Goal: Task Accomplishment & Management: Complete application form

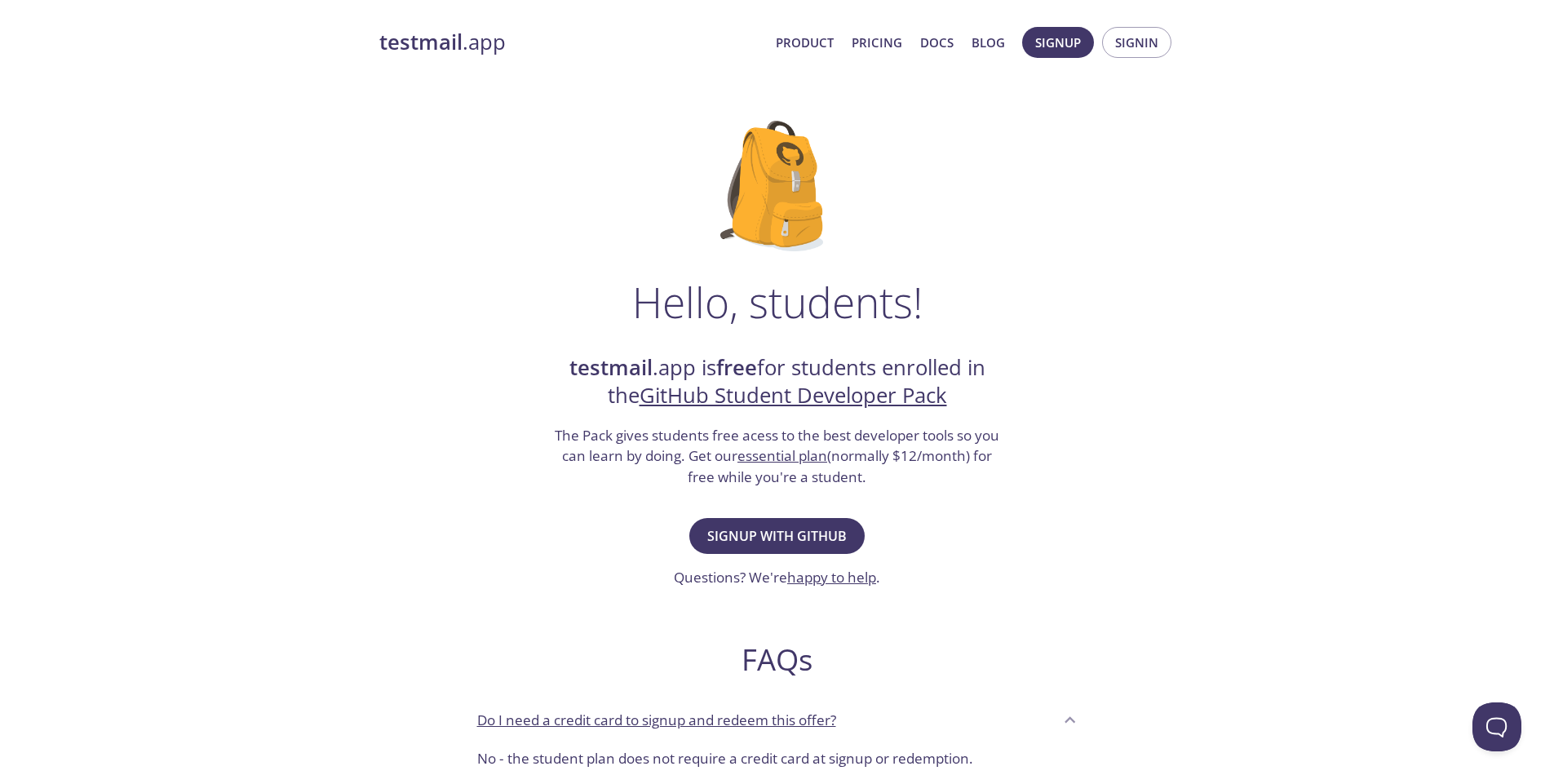
click at [501, 339] on div "Hello, students! testmail .app is free for students enrolled in the GitHub Stud…" at bounding box center [777, 592] width 796 height 996
click at [769, 551] on button "Signup with GitHub" at bounding box center [777, 536] width 175 height 36
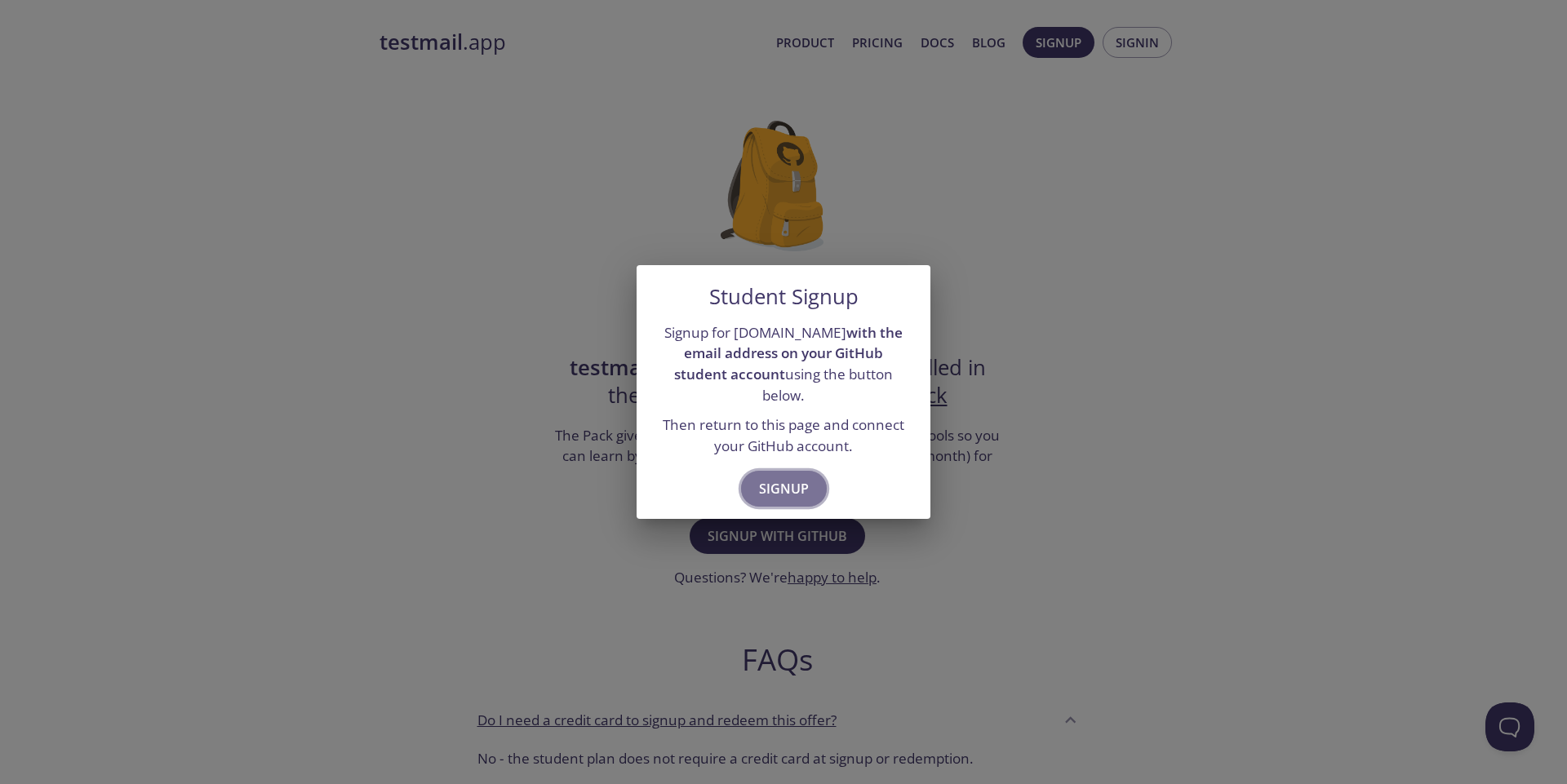
click at [777, 483] on span "Signup" at bounding box center [784, 489] width 50 height 23
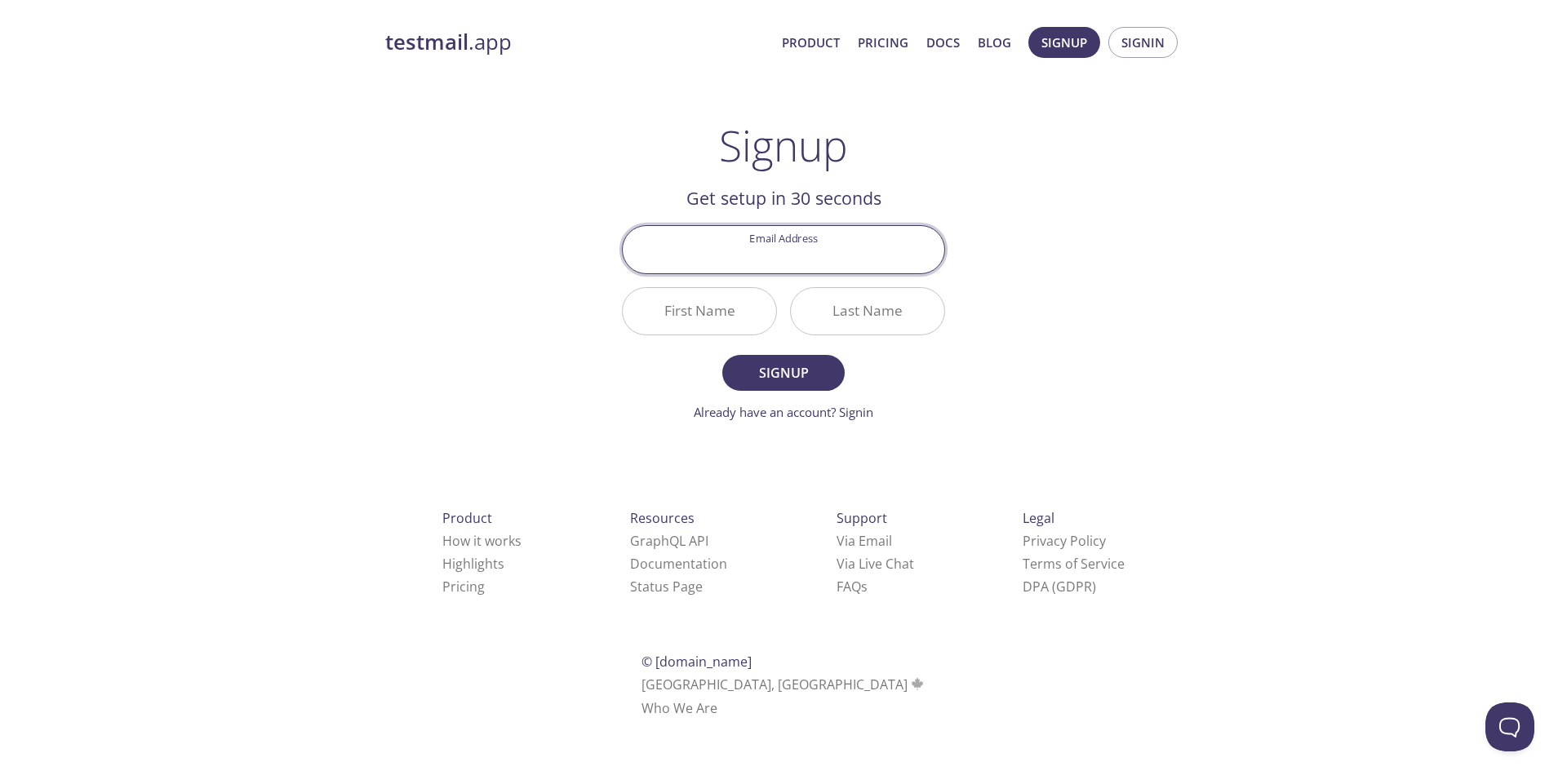
click at [809, 253] on input "Email Address" at bounding box center [784, 249] width 322 height 46
type input "[EMAIL_ADDRESS][DOMAIN_NAME]"
click at [693, 313] on input "First Name" at bounding box center [700, 311] width 154 height 46
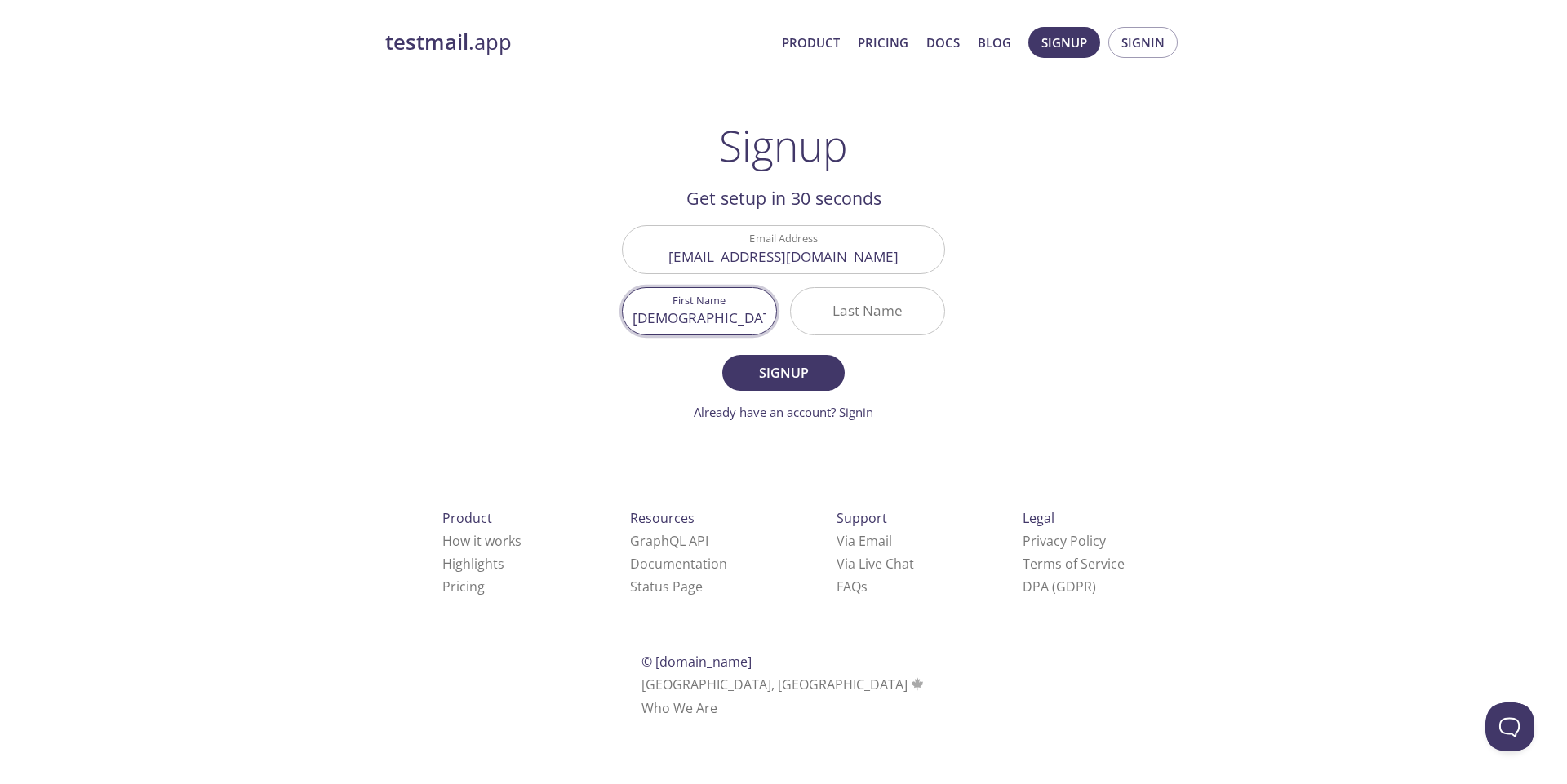
type input "[DEMOGRAPHIC_DATA]"
click at [829, 314] on input "Last Name" at bounding box center [867, 311] width 154 height 46
type input "Zubair"
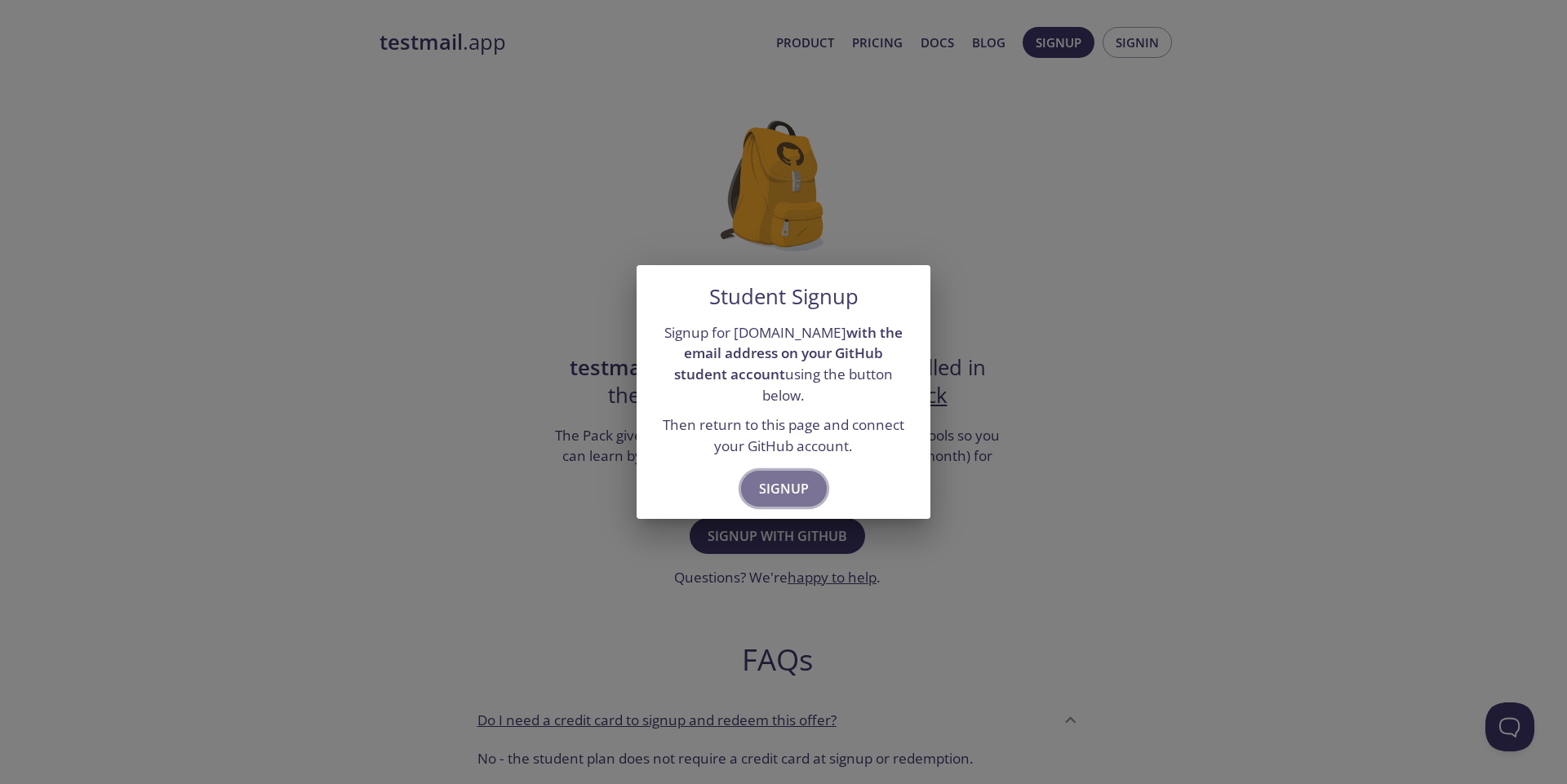
click at [786, 489] on span "Signup" at bounding box center [784, 489] width 50 height 23
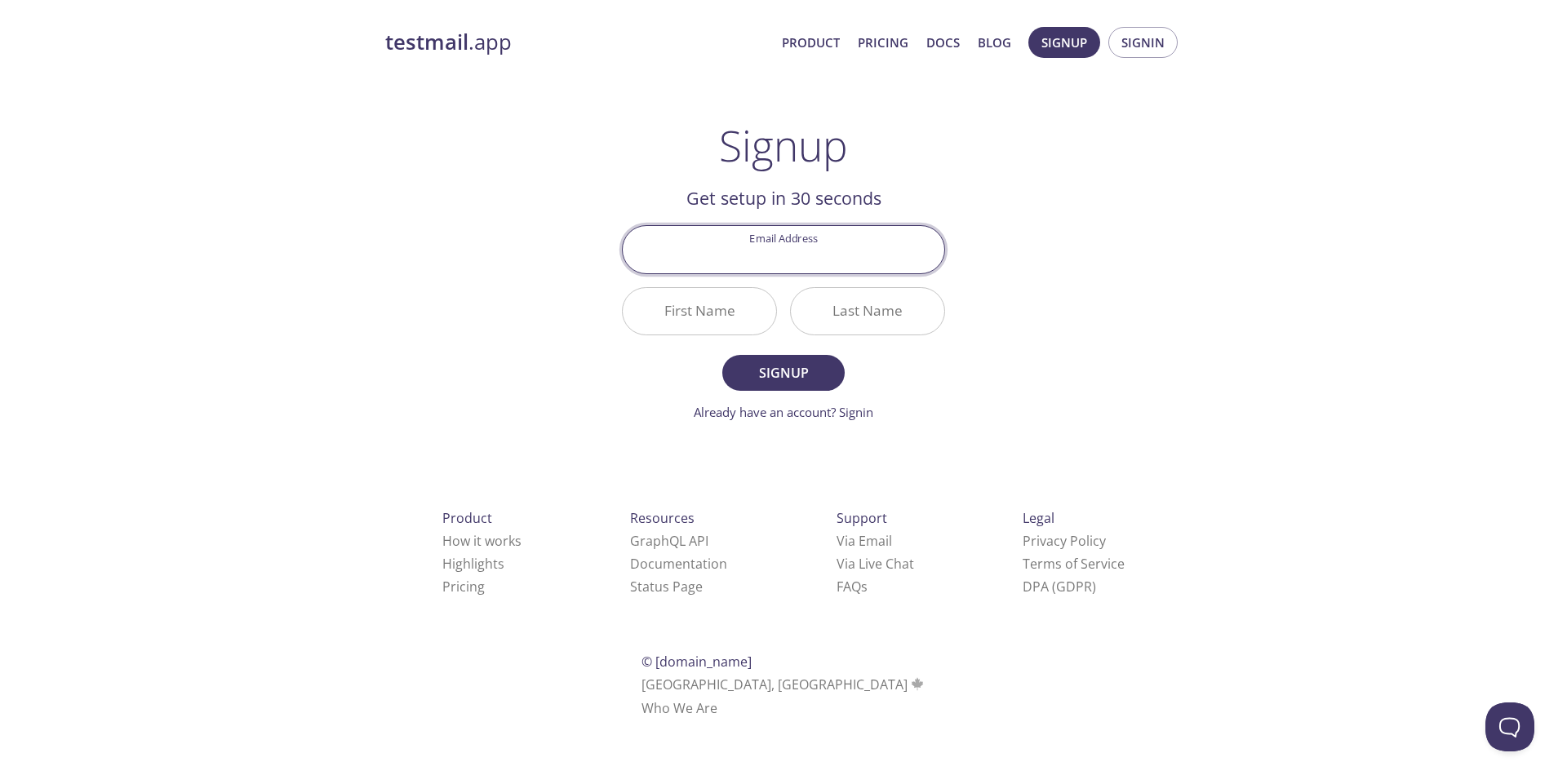
click at [791, 265] on input "Email Address" at bounding box center [784, 249] width 322 height 46
type input "[EMAIL_ADDRESS][DOMAIN_NAME]"
click at [702, 315] on input "First Name" at bounding box center [700, 311] width 154 height 46
type input "F"
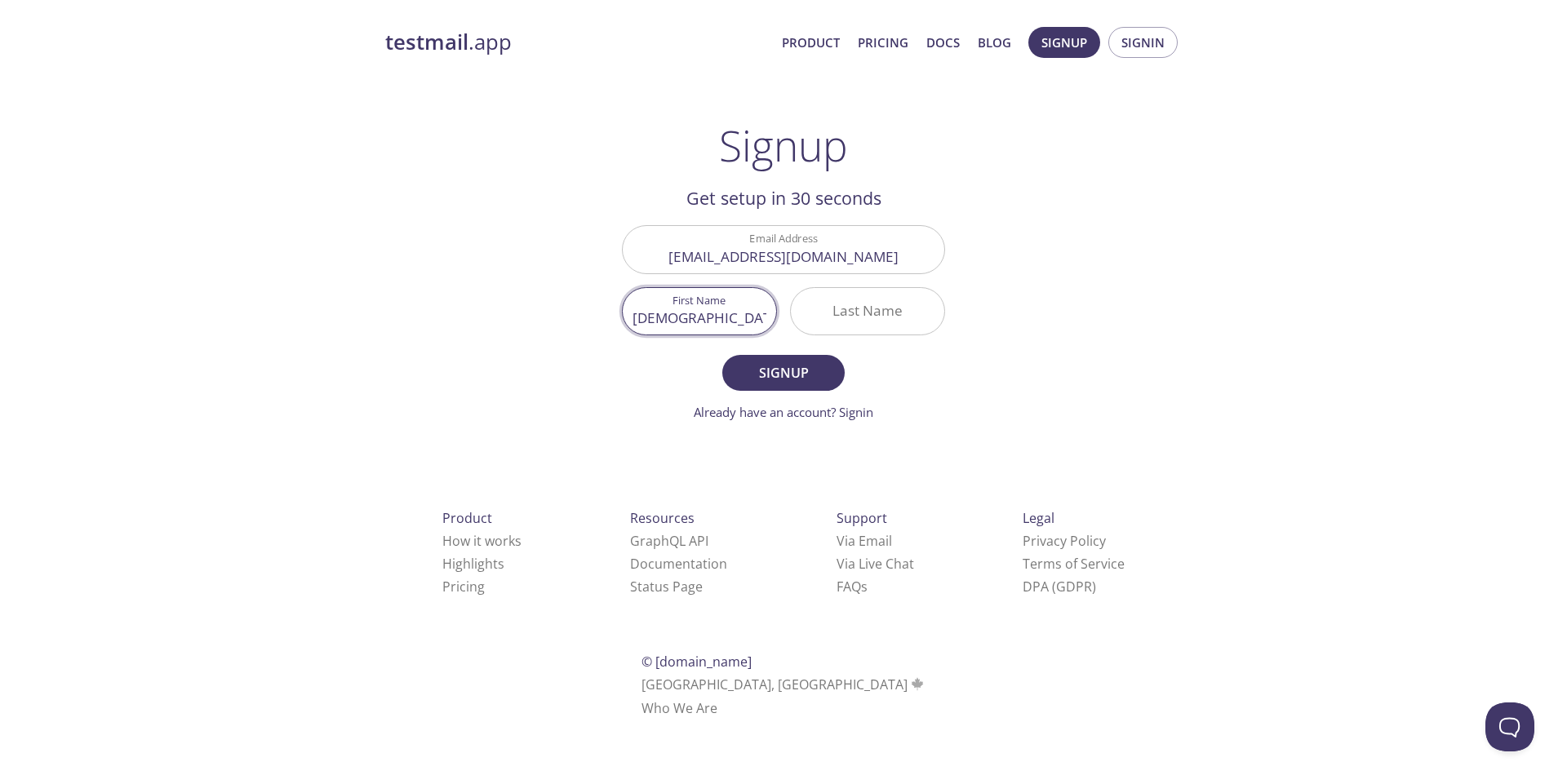
type input "[DEMOGRAPHIC_DATA]"
click at [833, 301] on input "Last Name" at bounding box center [867, 311] width 154 height 46
type input "Zubair"
click at [781, 374] on span "Signup" at bounding box center [784, 373] width 87 height 23
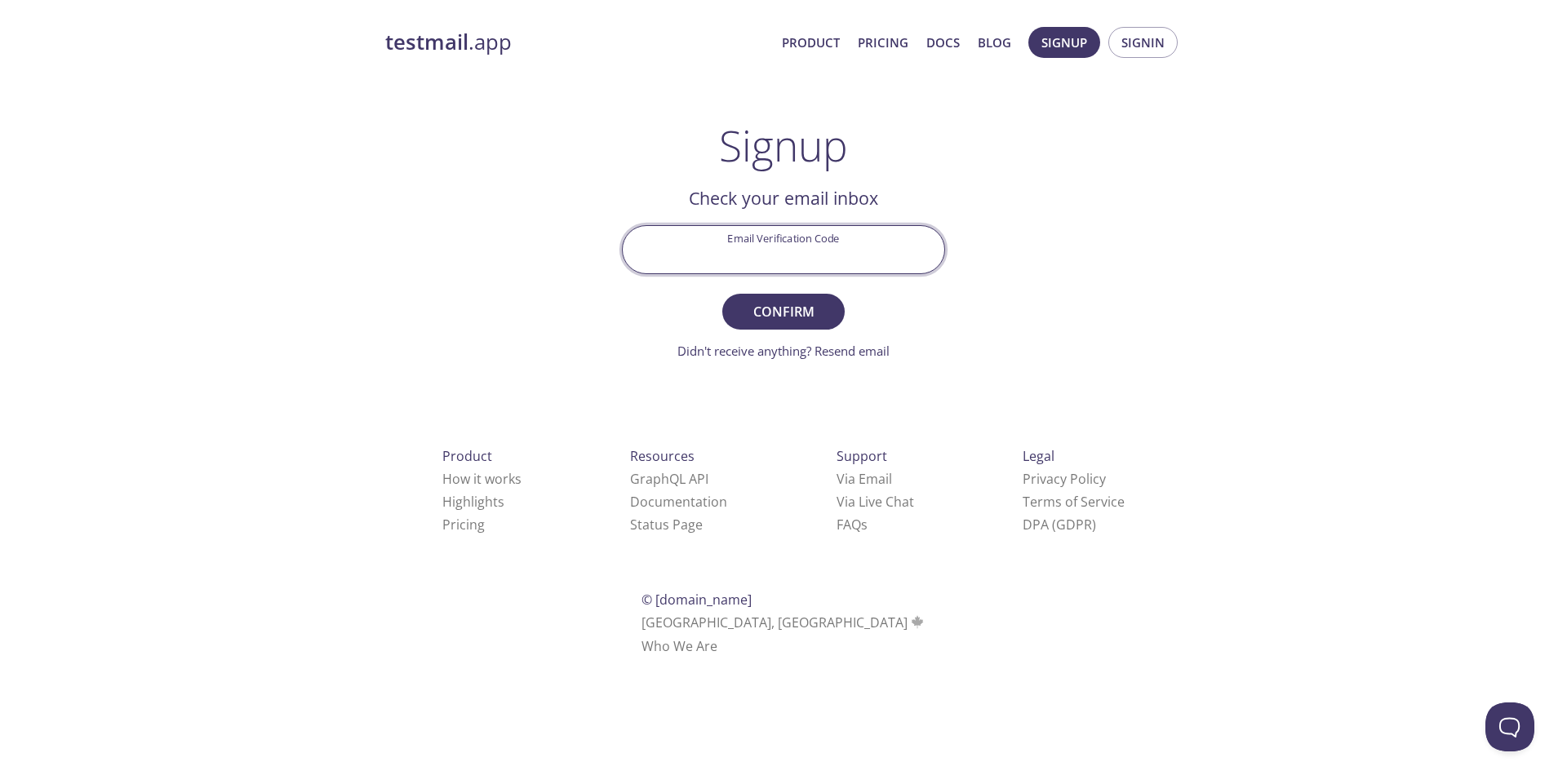
click at [776, 241] on input "Email Verification Code" at bounding box center [784, 249] width 322 height 46
paste input "J69RYN1"
type input "J69RYN1"
click at [767, 319] on span "Confirm" at bounding box center [784, 312] width 87 height 23
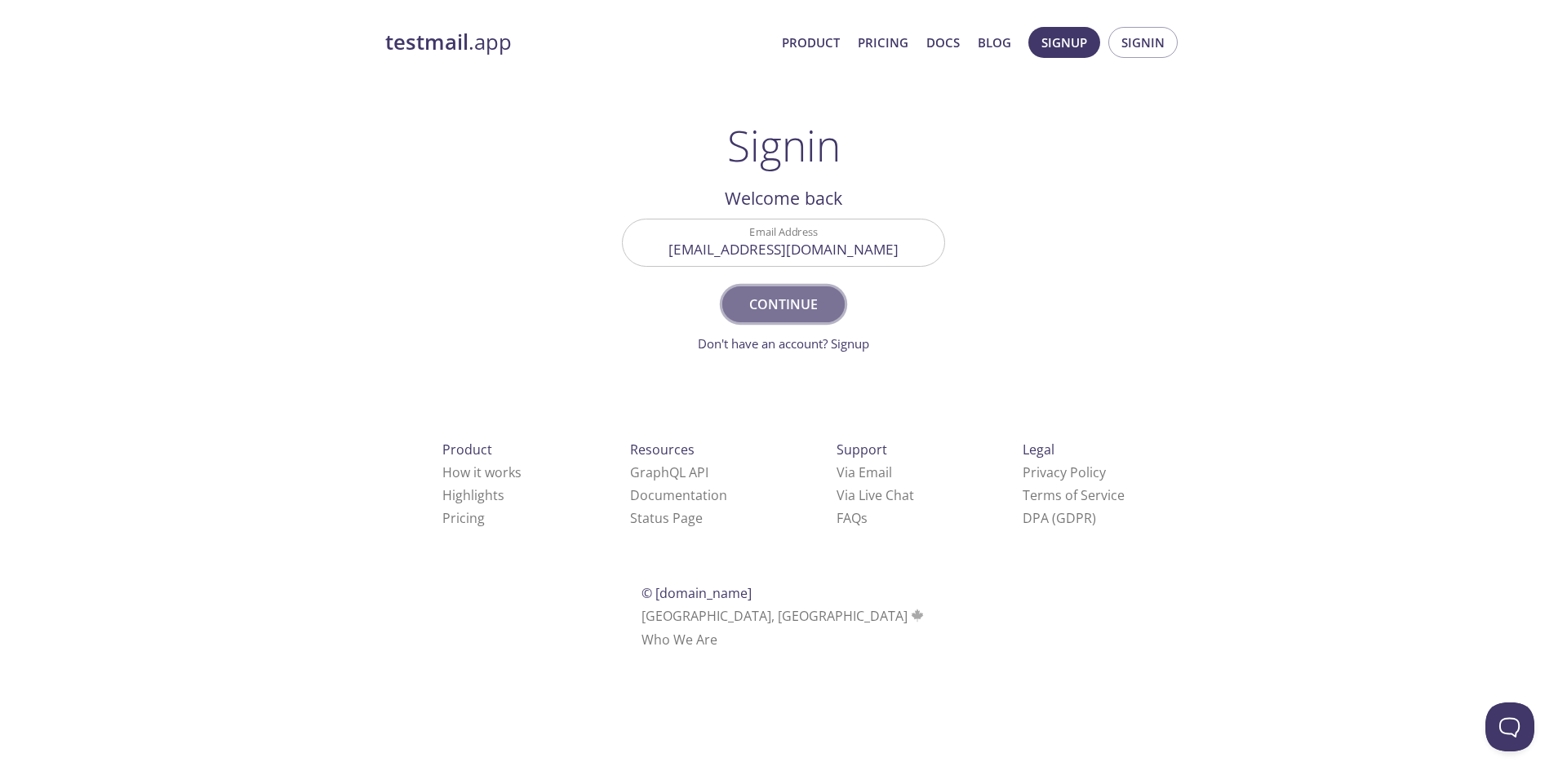
click at [769, 312] on span "Continue" at bounding box center [784, 304] width 87 height 23
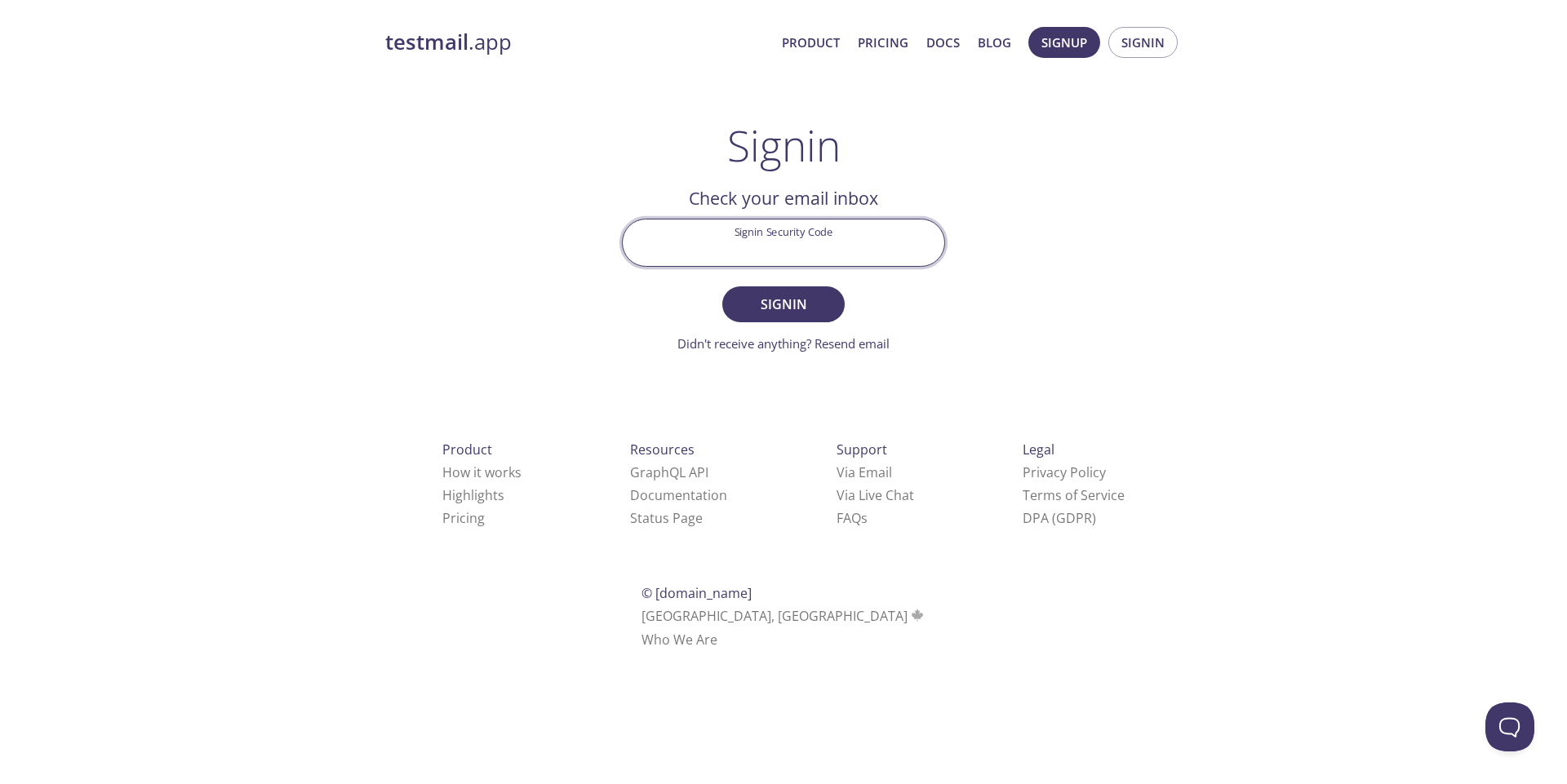
click at [793, 251] on input "Signin Security Code" at bounding box center [784, 242] width 322 height 46
paste input "AHTMH4R"
type input "AHTMH4R"
click at [781, 313] on span "Signin" at bounding box center [784, 304] width 87 height 23
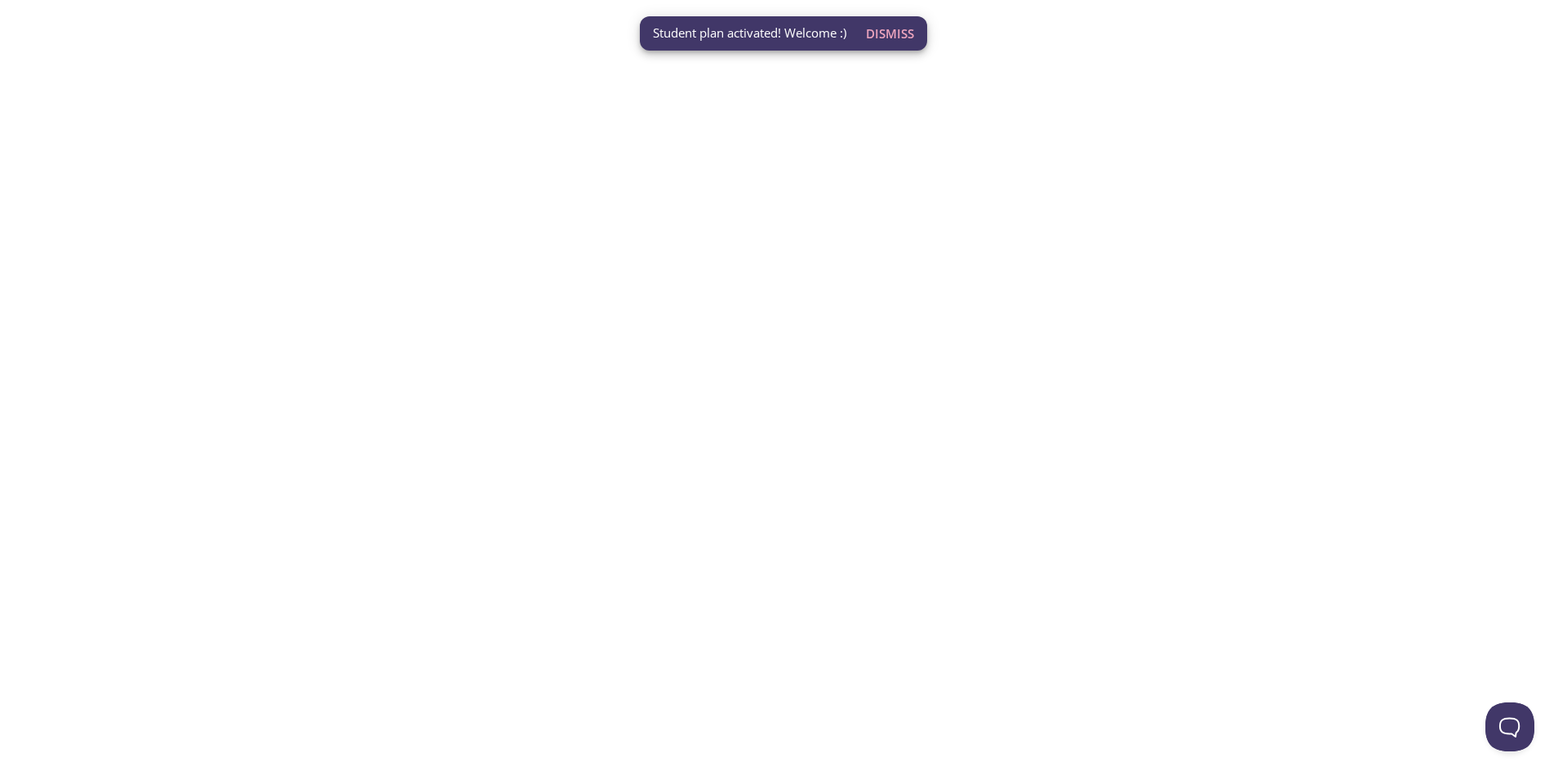
click at [903, 34] on span "Dismiss" at bounding box center [890, 33] width 48 height 22
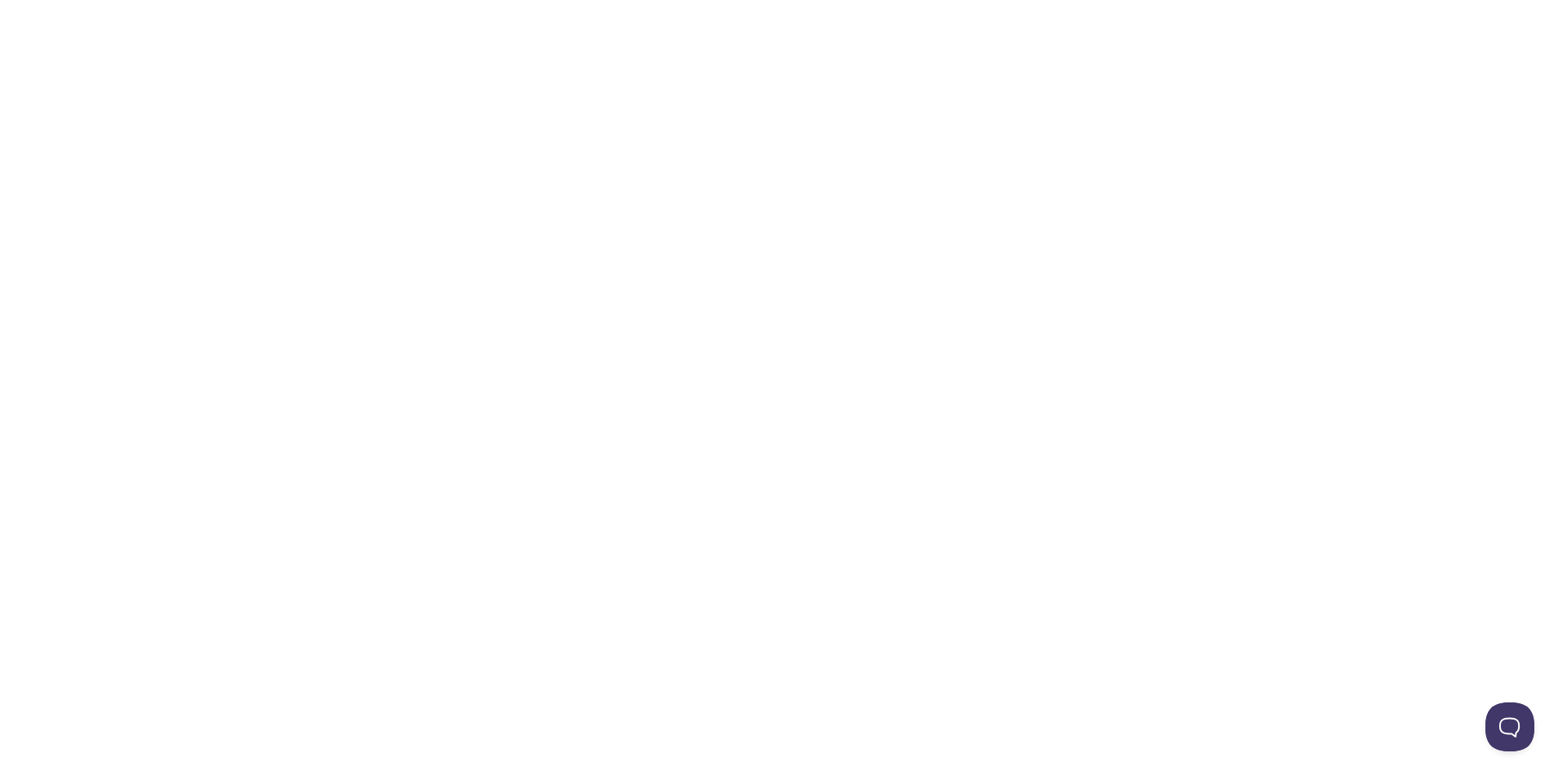
click at [836, 0] on html "Automate email tests | loved by developers & QA teams" at bounding box center [784, 0] width 1567 height 0
